Goal: Task Accomplishment & Management: Manage account settings

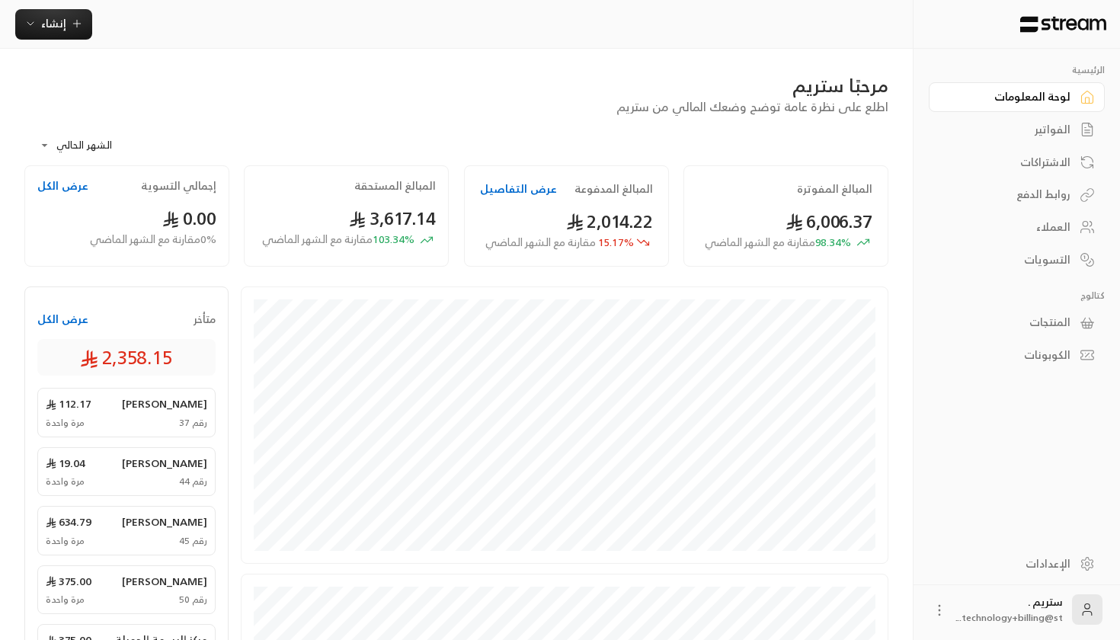
click at [1006, 123] on div "الفواتير" at bounding box center [1009, 129] width 123 height 15
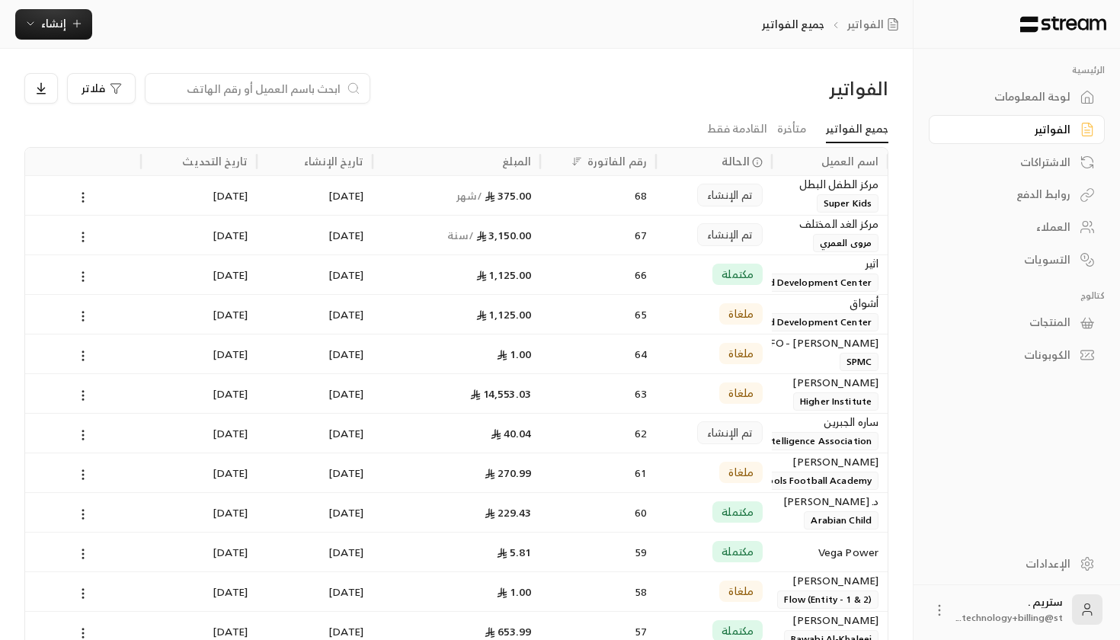
click at [1047, 166] on div "الاشتراكات" at bounding box center [1009, 162] width 123 height 15
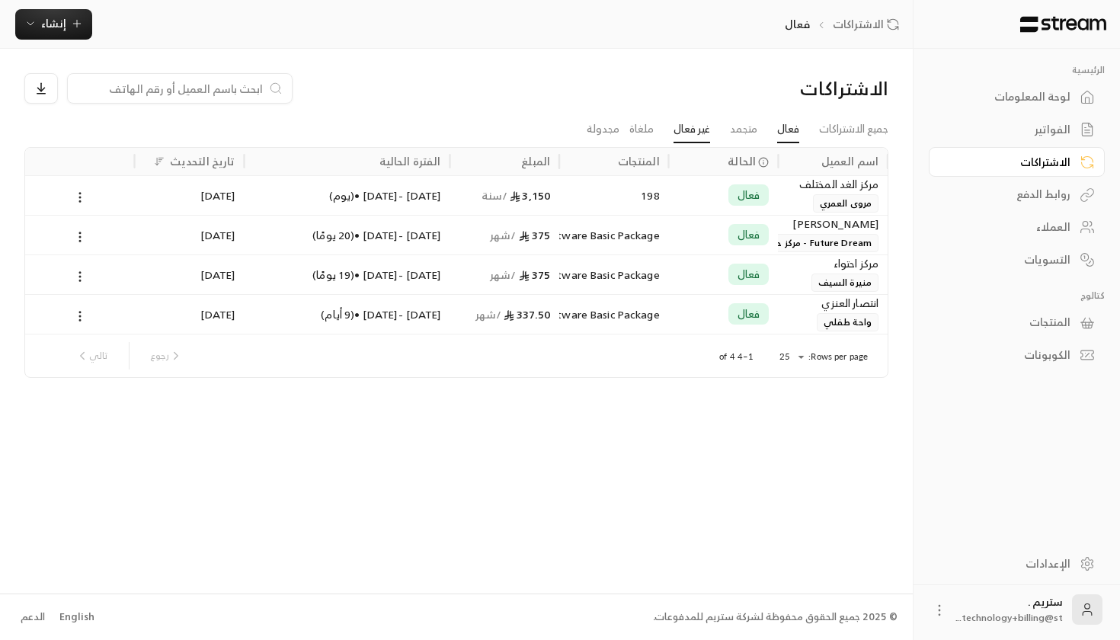
click at [676, 128] on link "غير فعال" at bounding box center [692, 129] width 37 height 27
